Goal: Information Seeking & Learning: Learn about a topic

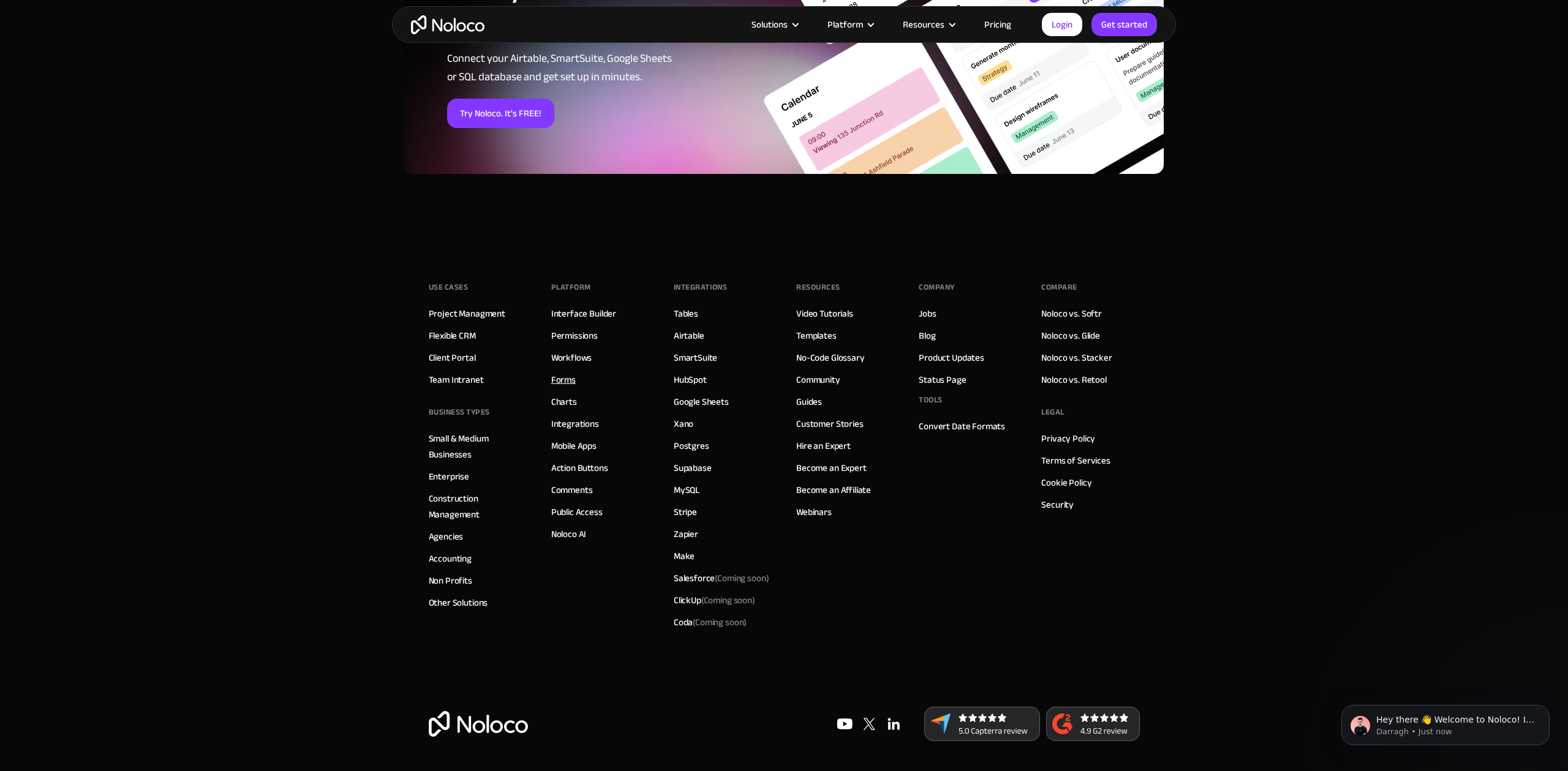
click at [563, 372] on link "Forms" at bounding box center [563, 380] width 24 height 16
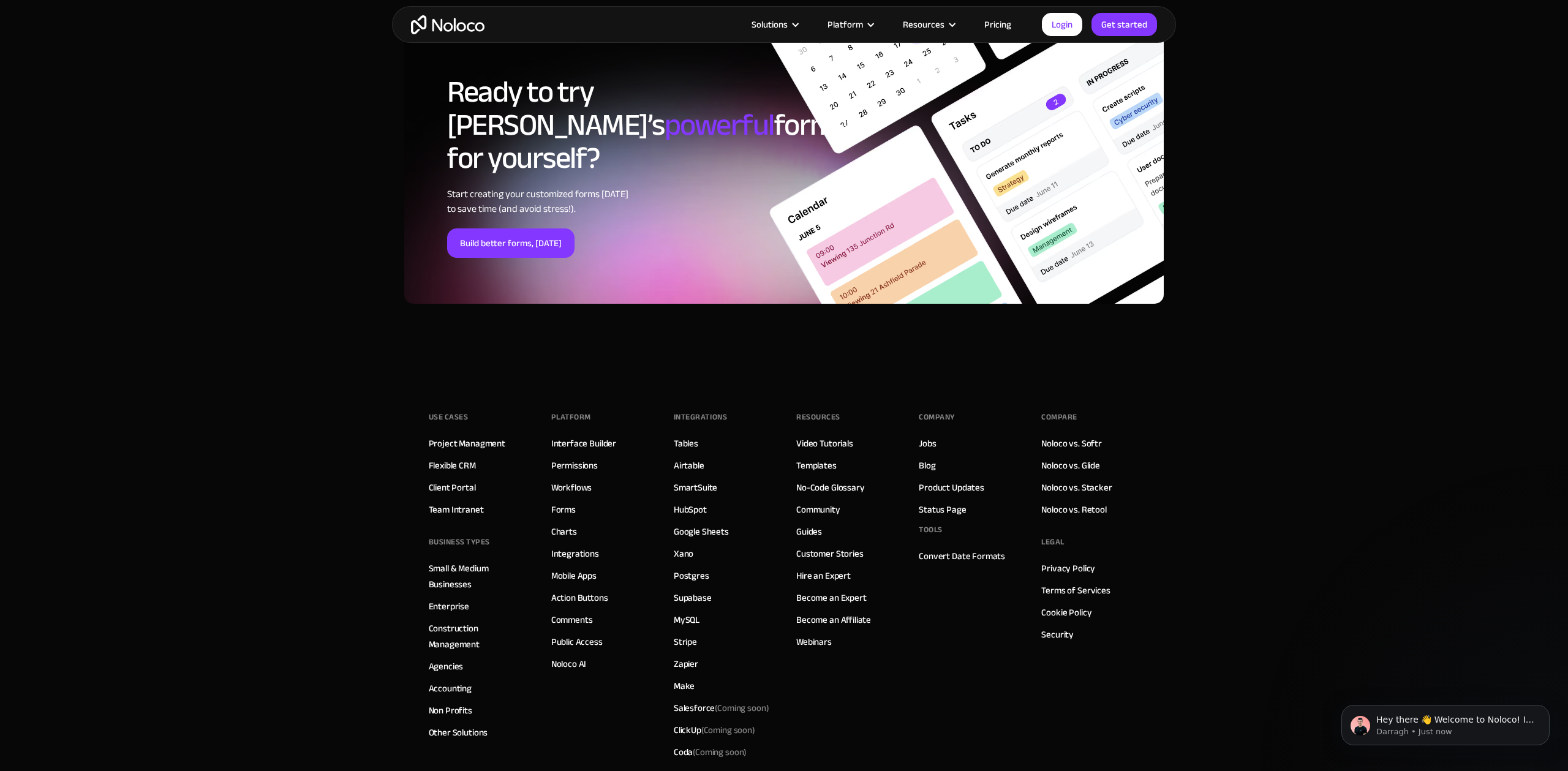
scroll to position [4475, 0]
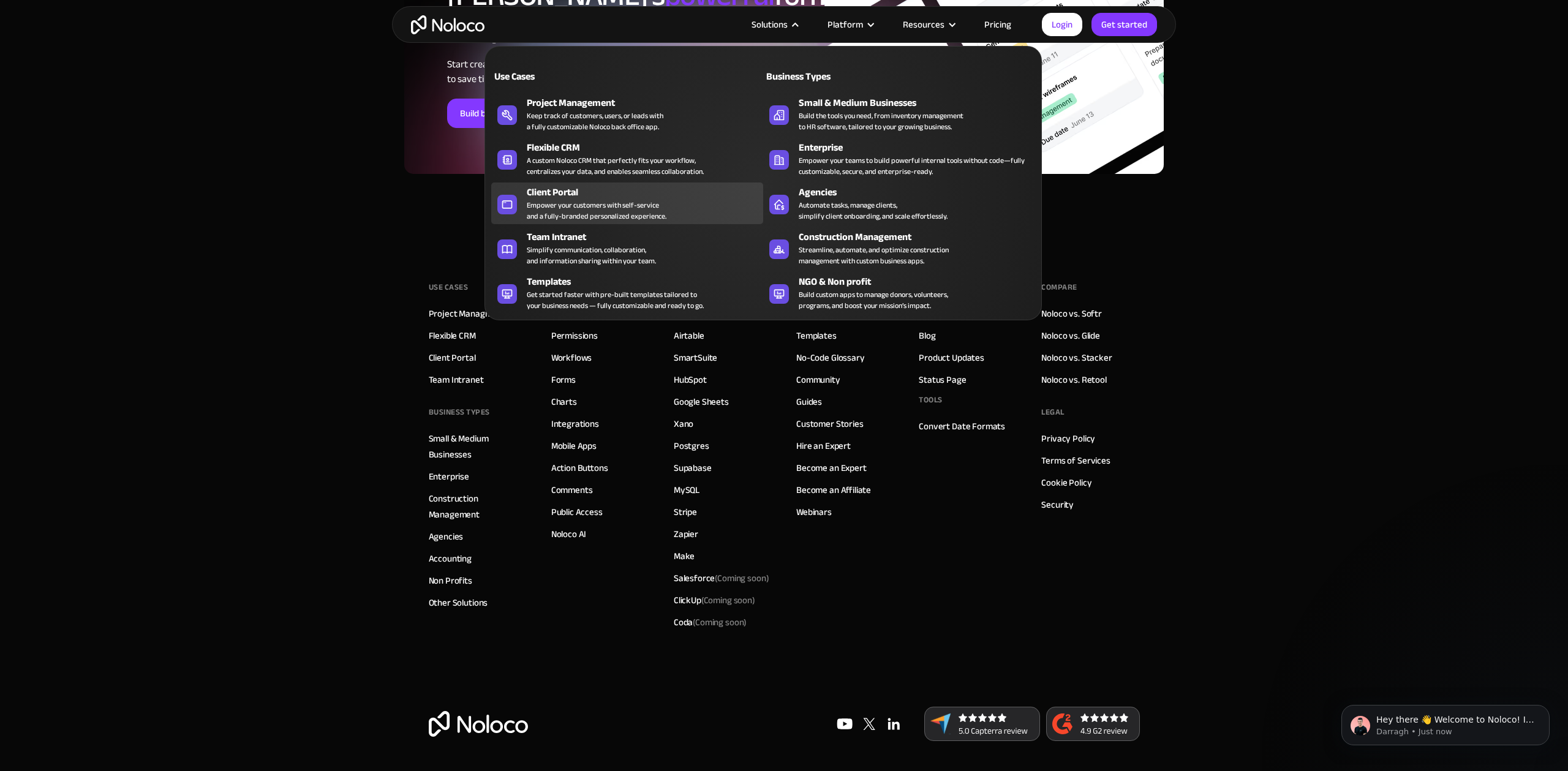
click at [596, 204] on div "Empower your customers with self-service and a fully-branded personalized exper…" at bounding box center [597, 211] width 140 height 22
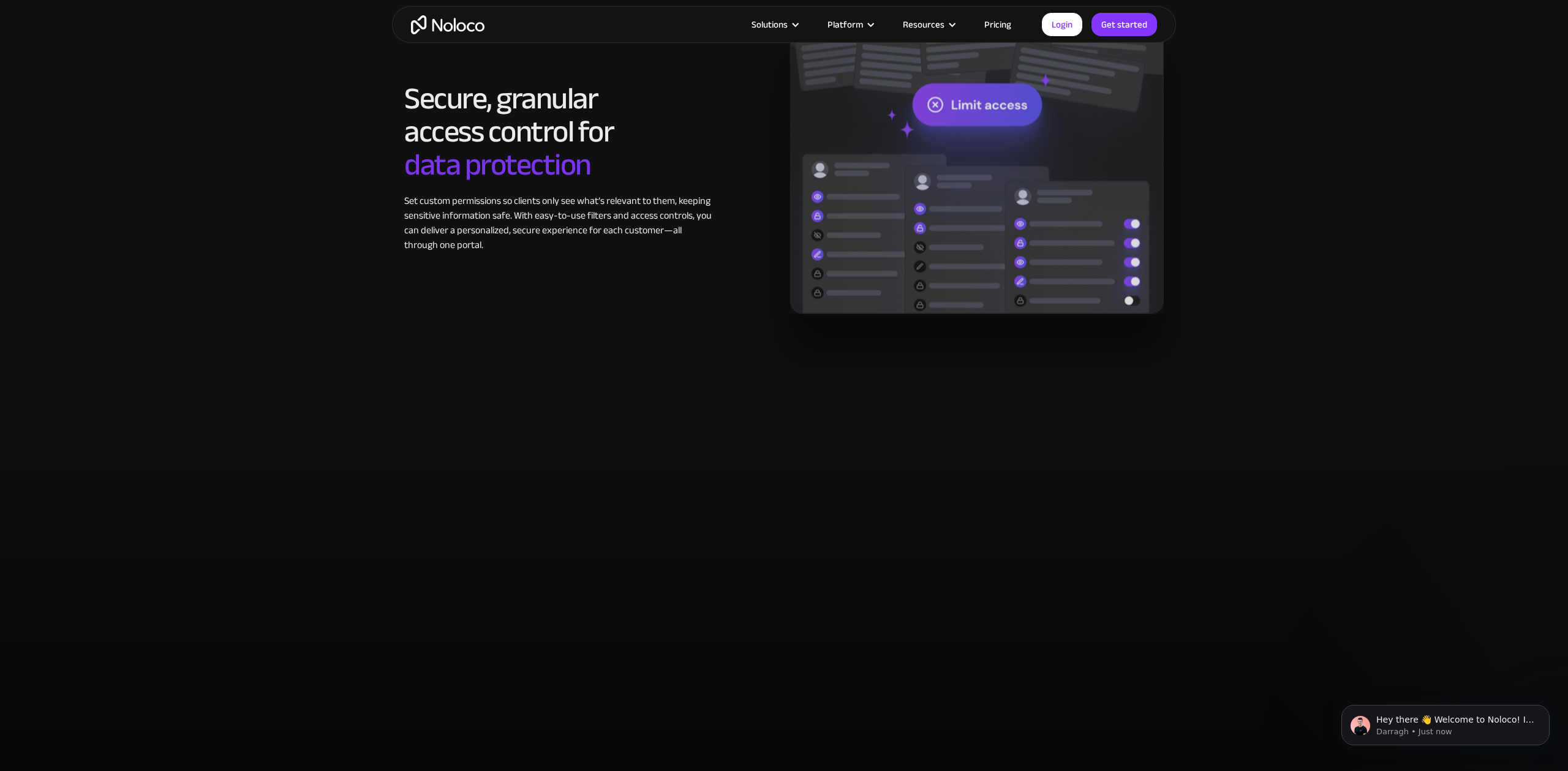
scroll to position [2325, 0]
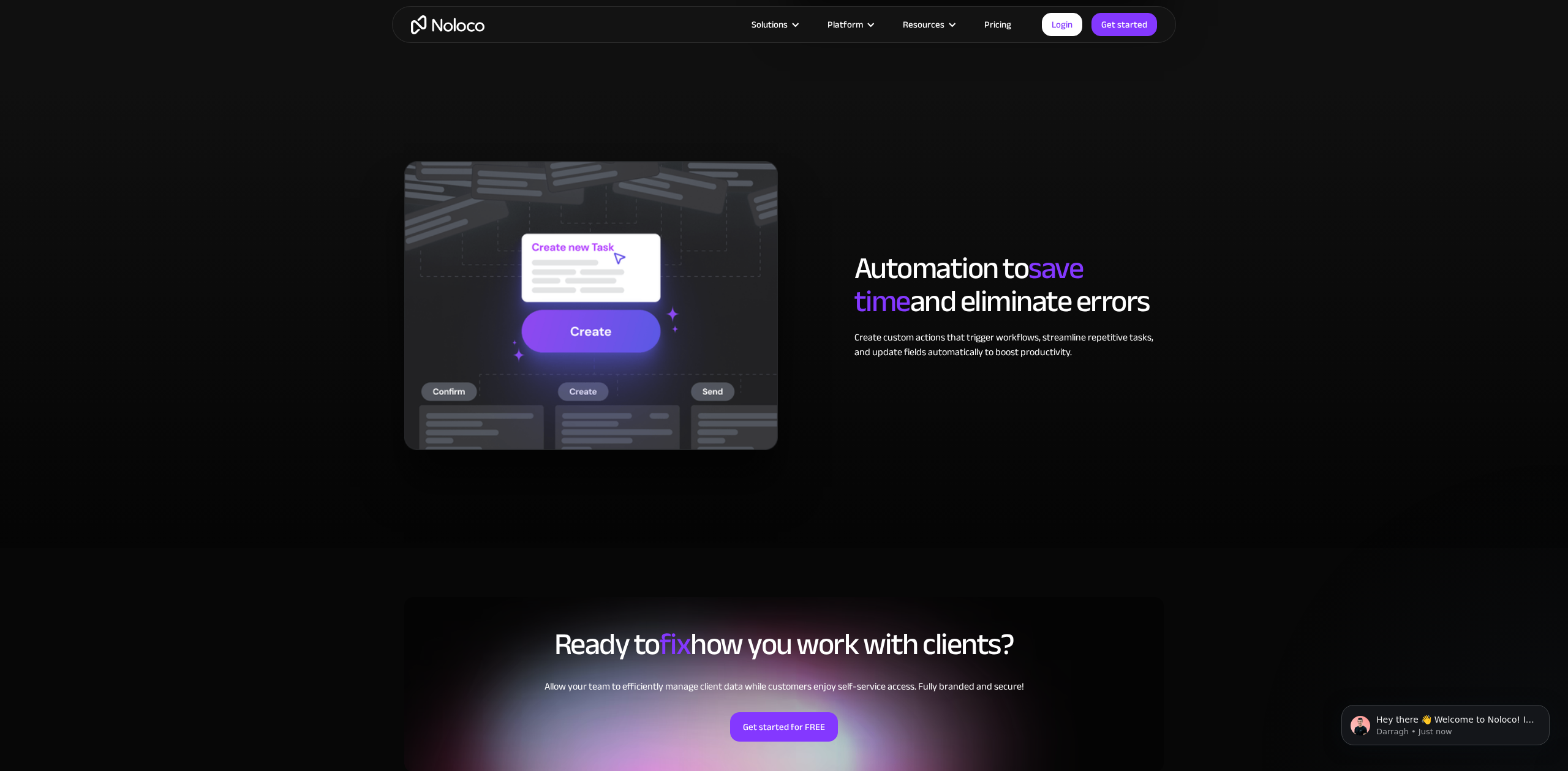
click at [1002, 27] on link "Pricing" at bounding box center [998, 24] width 57 height 16
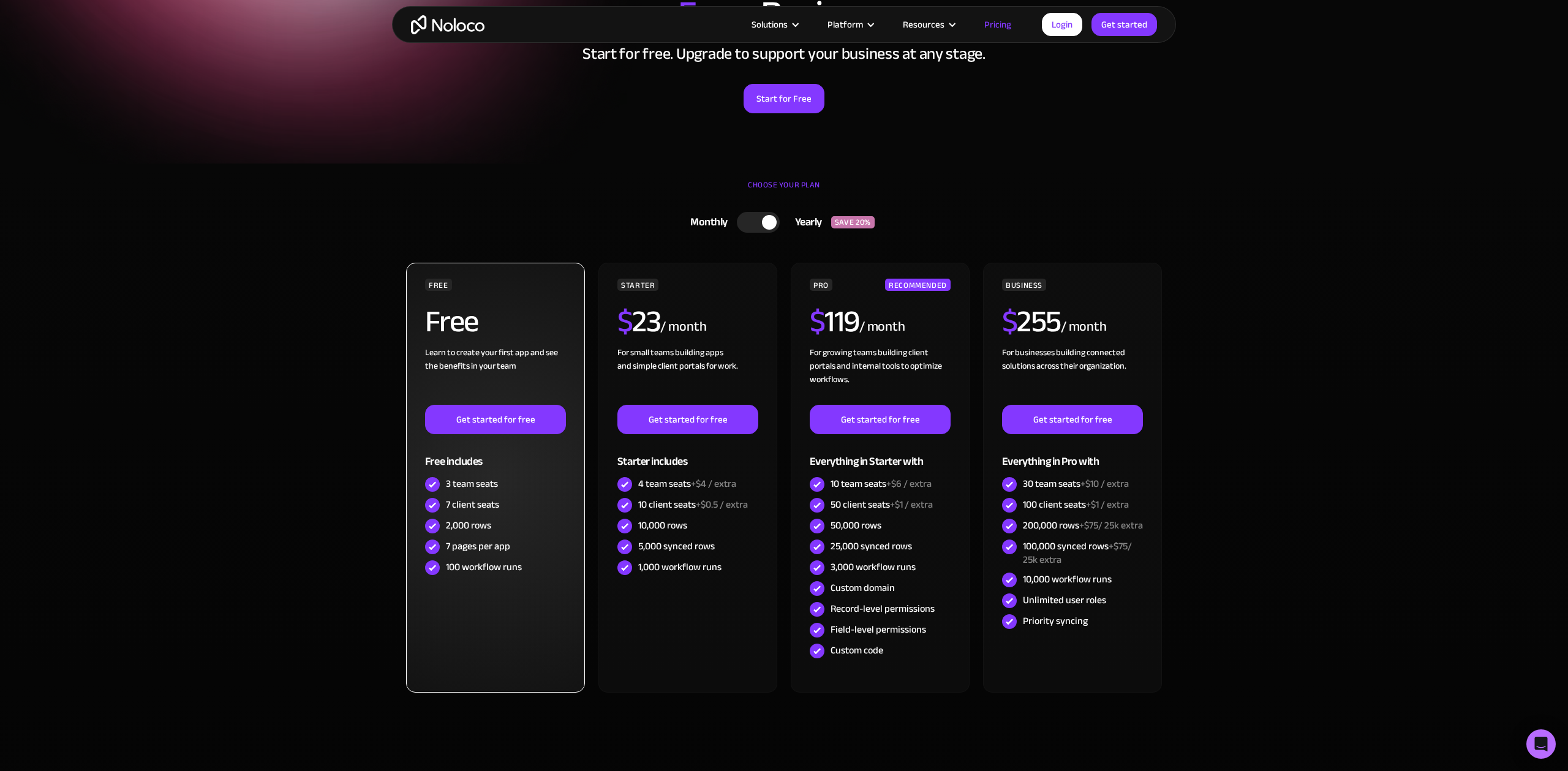
scroll to position [154, 0]
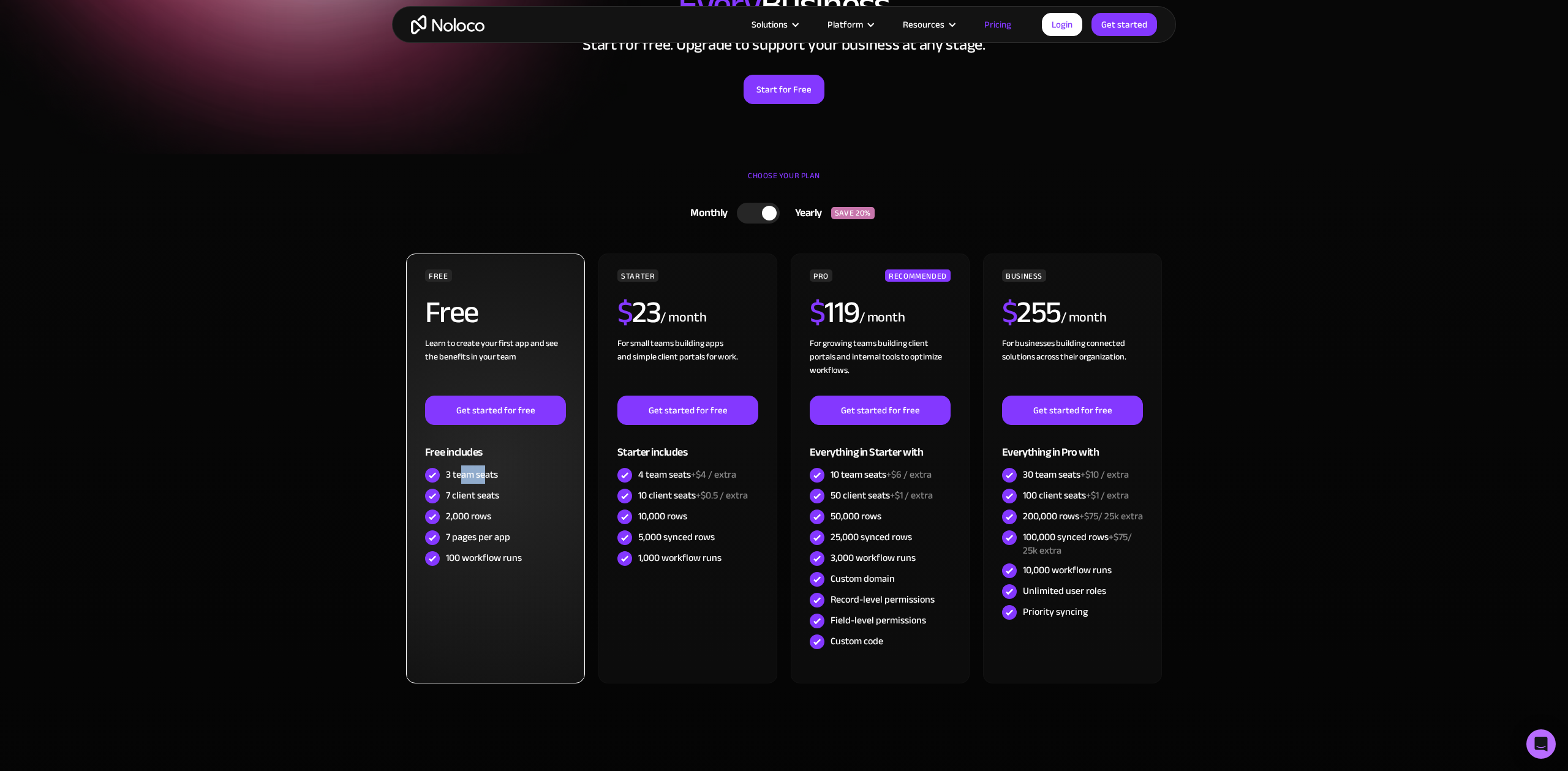
drag, startPoint x: 460, startPoint y: 481, endPoint x: 487, endPoint y: 472, distance: 28.5
click at [487, 472] on div "3 team seats" at bounding box center [472, 474] width 52 height 13
drag, startPoint x: 453, startPoint y: 504, endPoint x: 478, endPoint y: 501, distance: 25.2
click at [478, 501] on div "7 client seats" at bounding box center [495, 496] width 141 height 20
drag, startPoint x: 463, startPoint y: 520, endPoint x: 450, endPoint y: 514, distance: 14.3
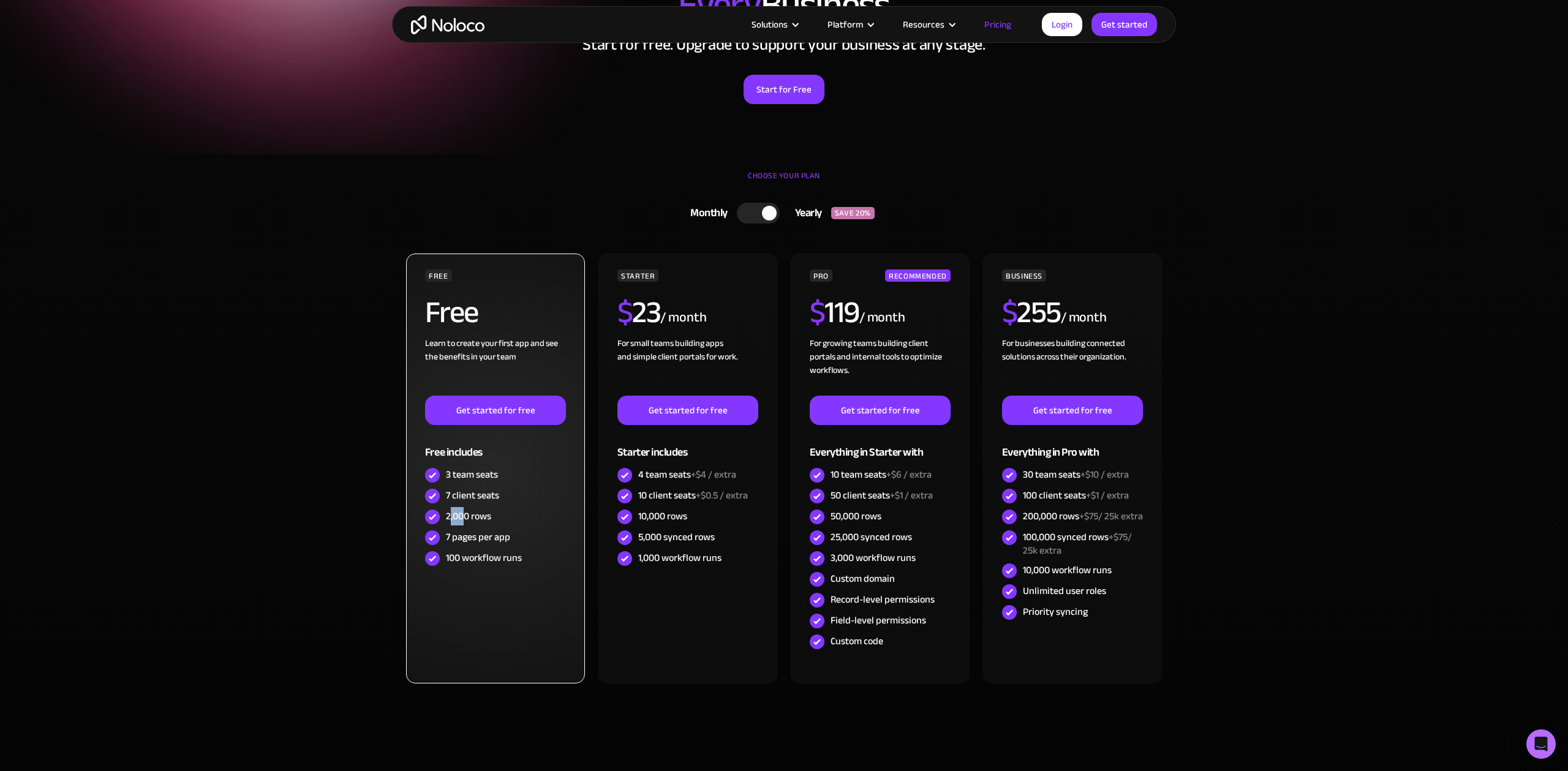
click at [450, 514] on div "2,000 rows" at bounding box center [469, 516] width 46 height 13
drag, startPoint x: 449, startPoint y: 535, endPoint x: 509, endPoint y: 536, distance: 60.0
click at [509, 536] on div "7 pages per app" at bounding box center [478, 537] width 64 height 13
drag, startPoint x: 506, startPoint y: 558, endPoint x: 464, endPoint y: 560, distance: 42.0
click at [464, 560] on div "100 workflow runs" at bounding box center [484, 557] width 76 height 13
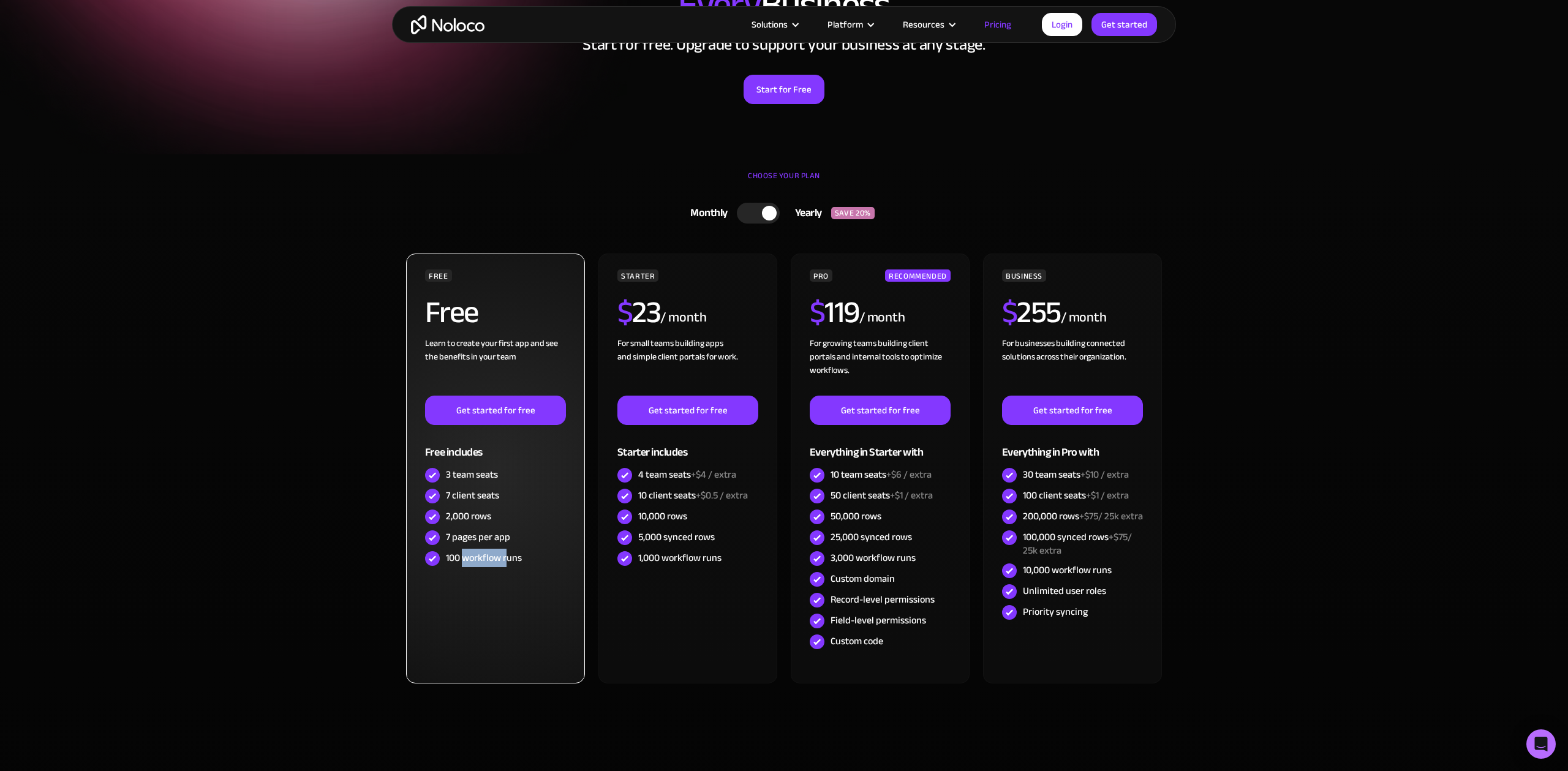
click at [486, 556] on div "100 workflow runs" at bounding box center [484, 557] width 76 height 13
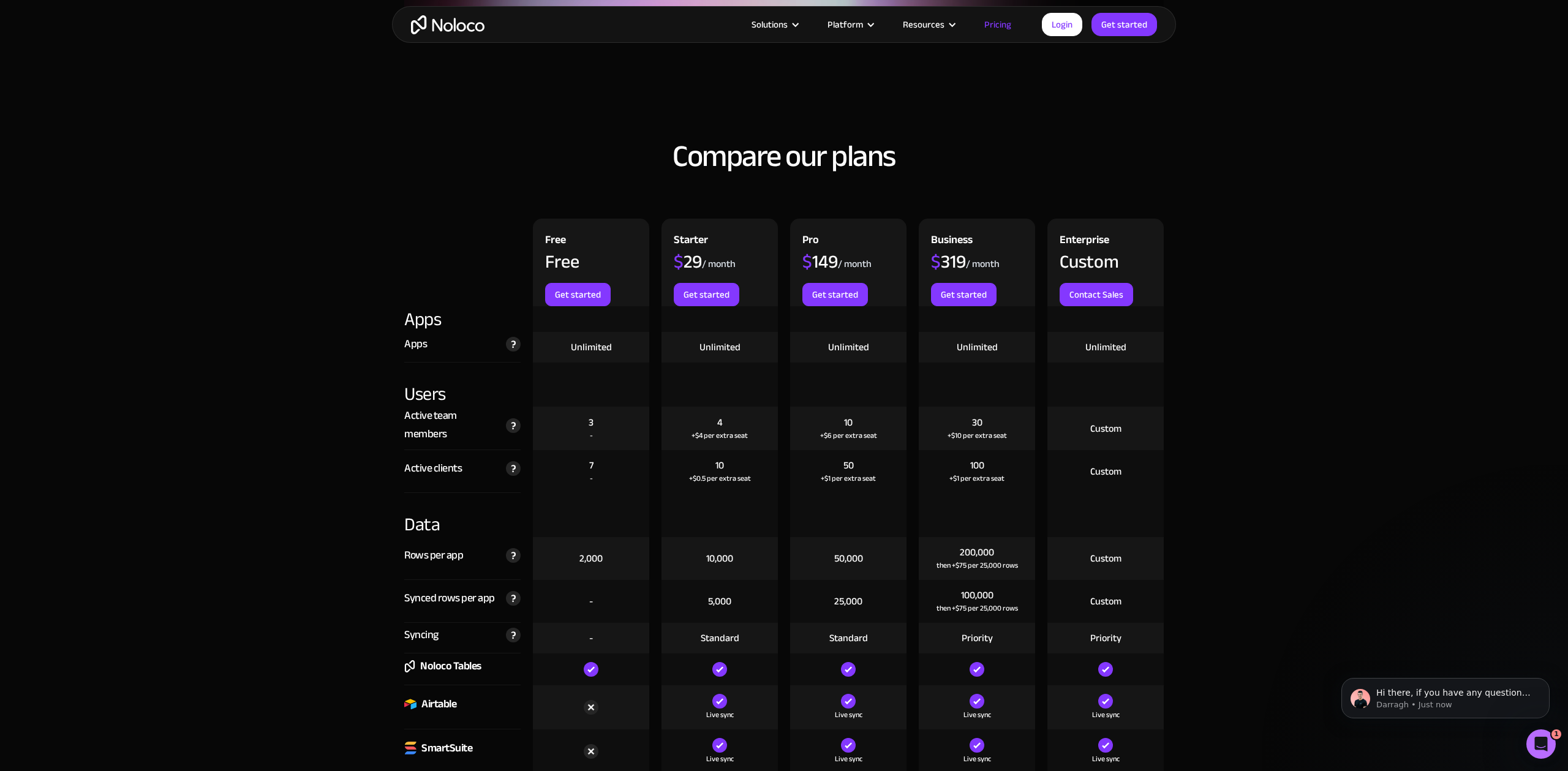
scroll to position [0, 0]
